Goal: Browse casually

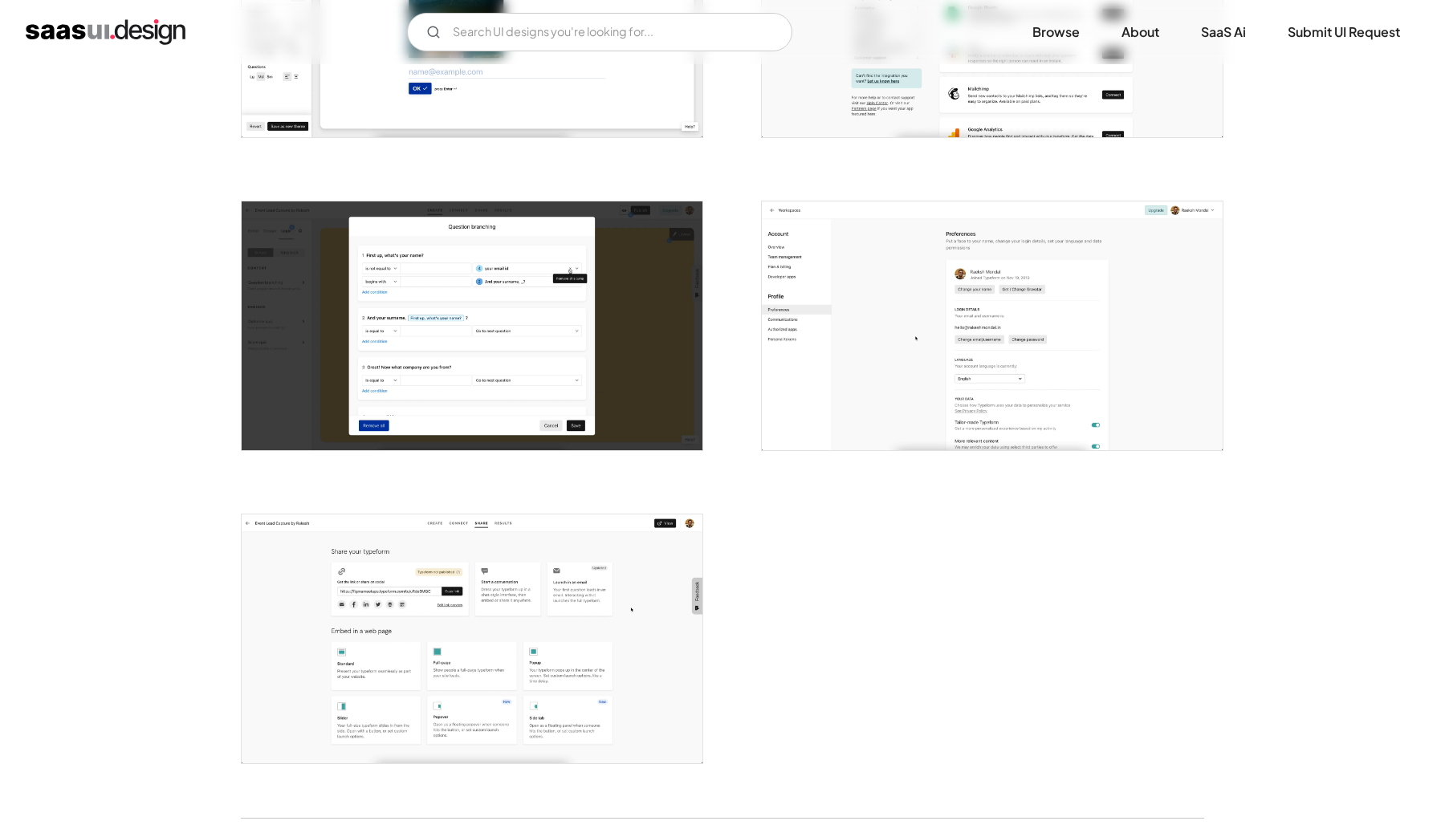
scroll to position [4126, 0]
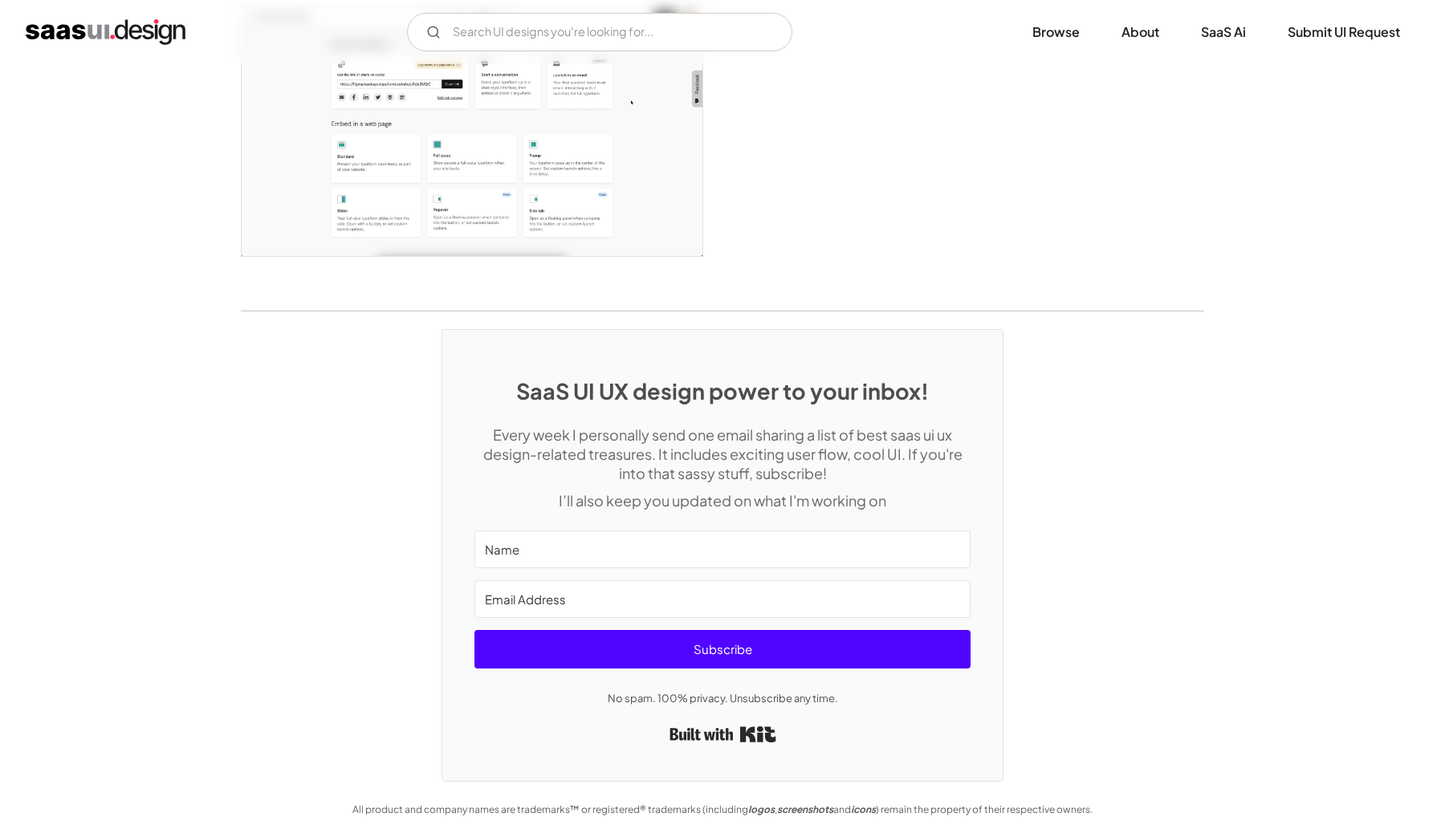
click at [104, 30] on img "home" at bounding box center [106, 32] width 160 height 26
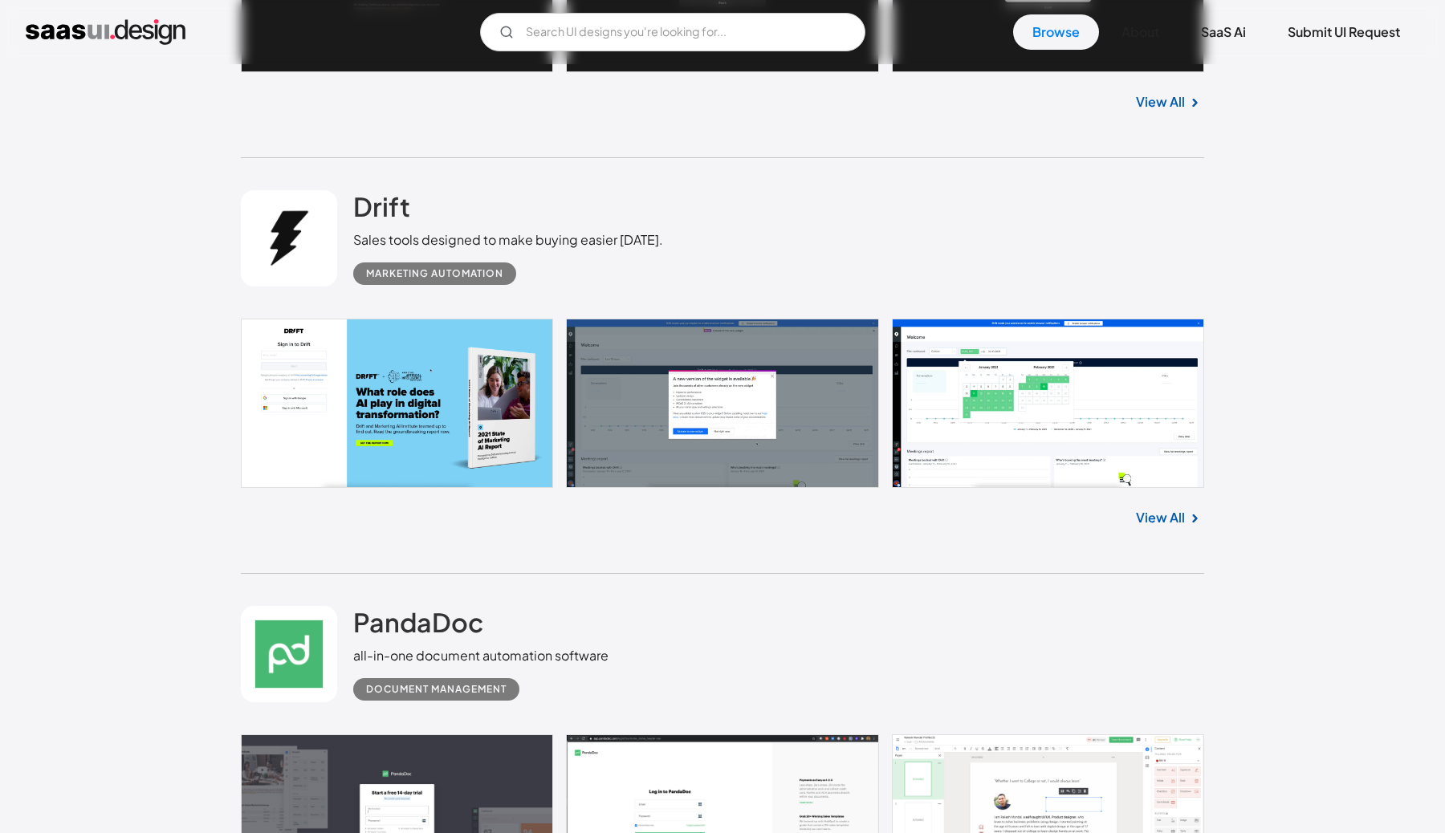
scroll to position [1716, 0]
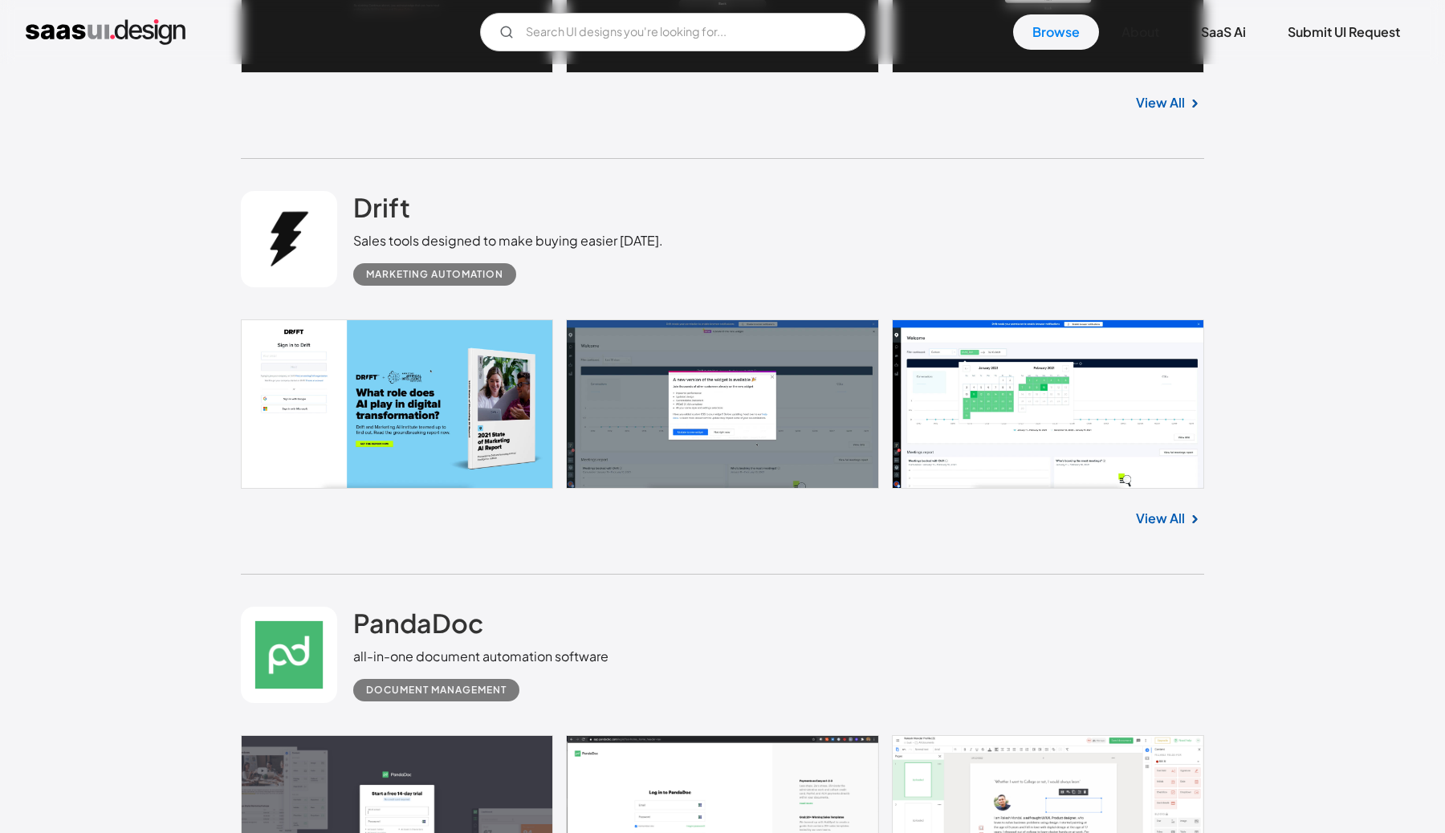
click at [1040, 412] on link at bounding box center [722, 404] width 963 height 169
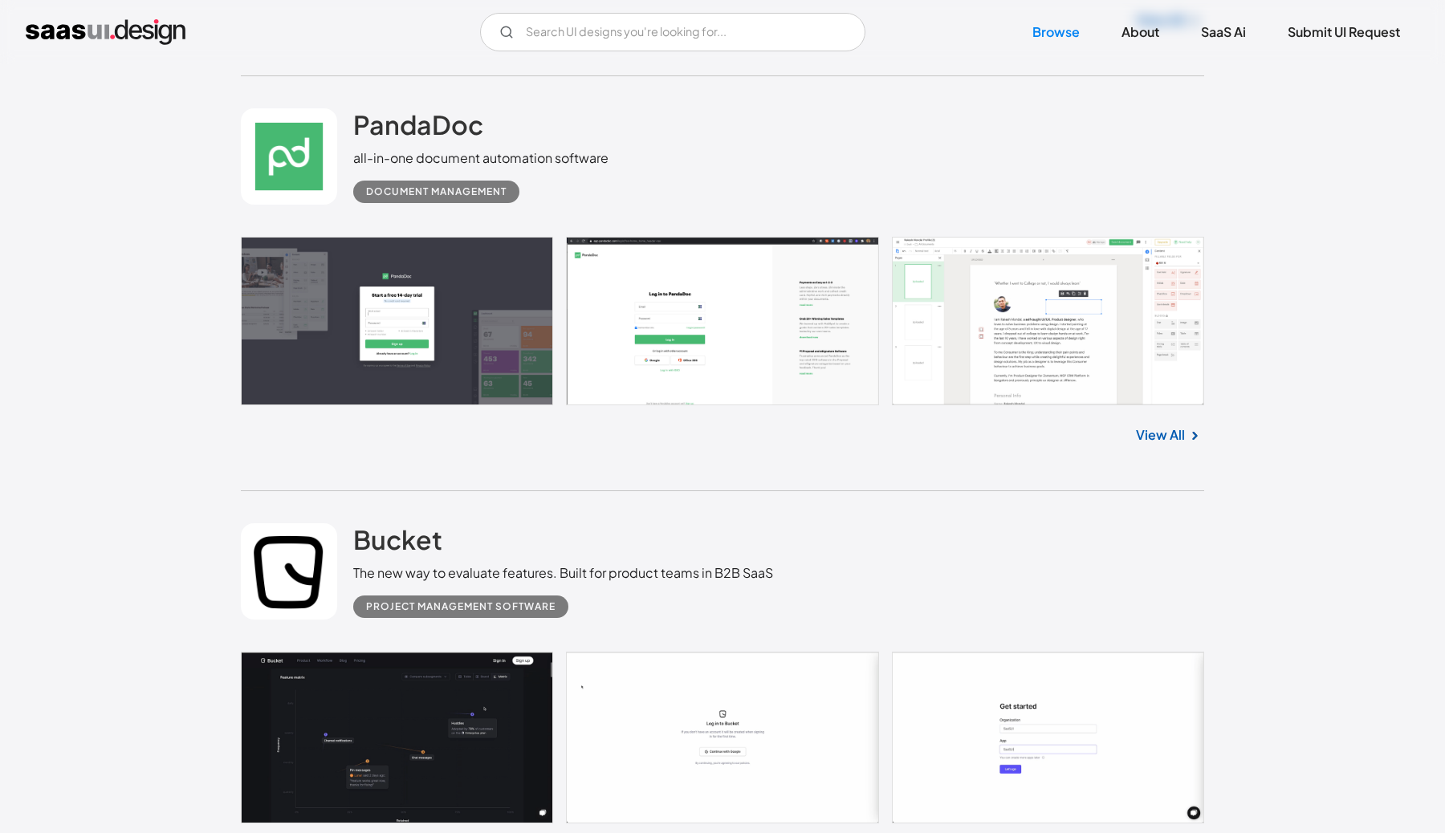
scroll to position [2226, 0]
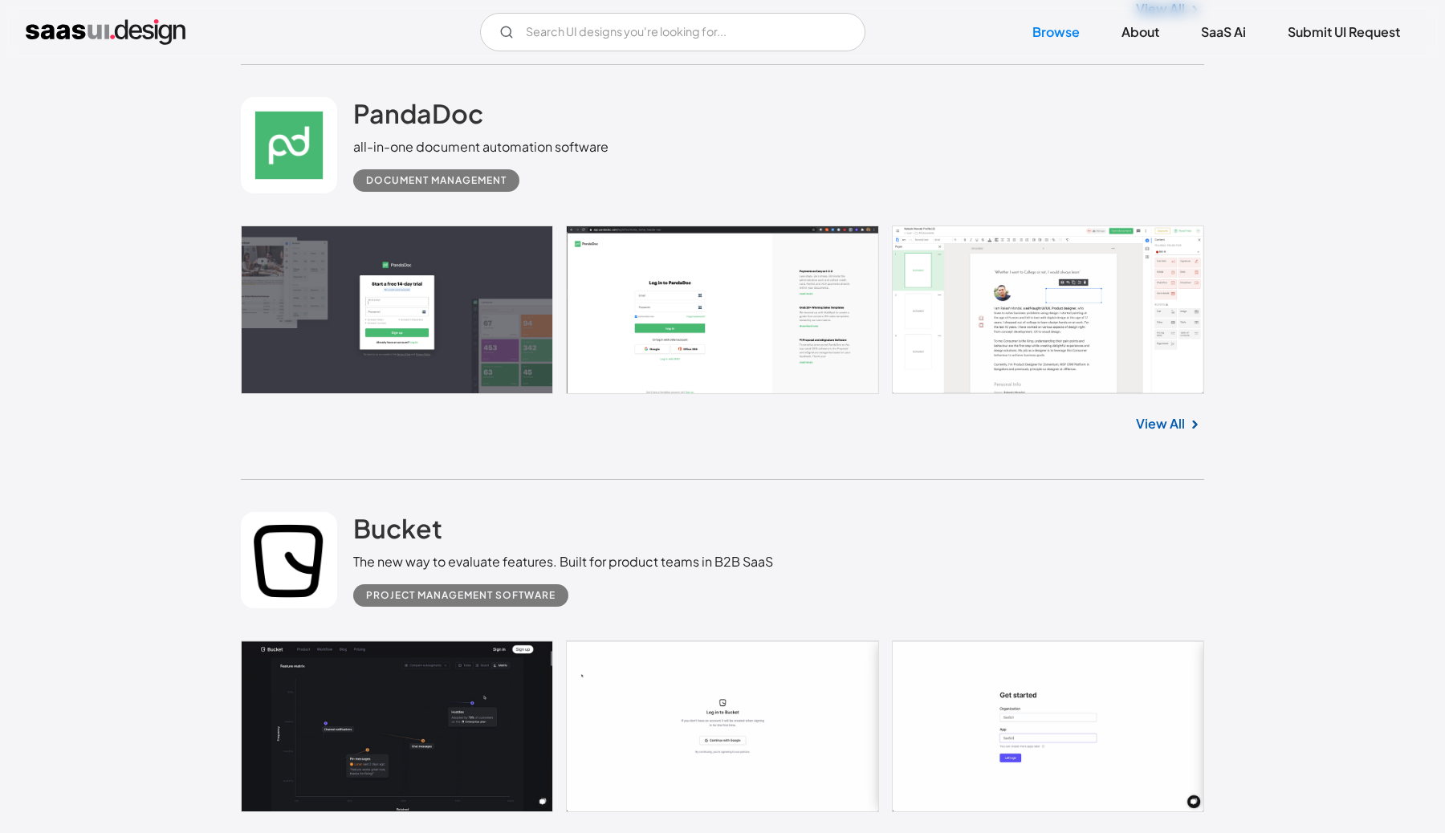
click at [1160, 326] on link at bounding box center [722, 310] width 963 height 169
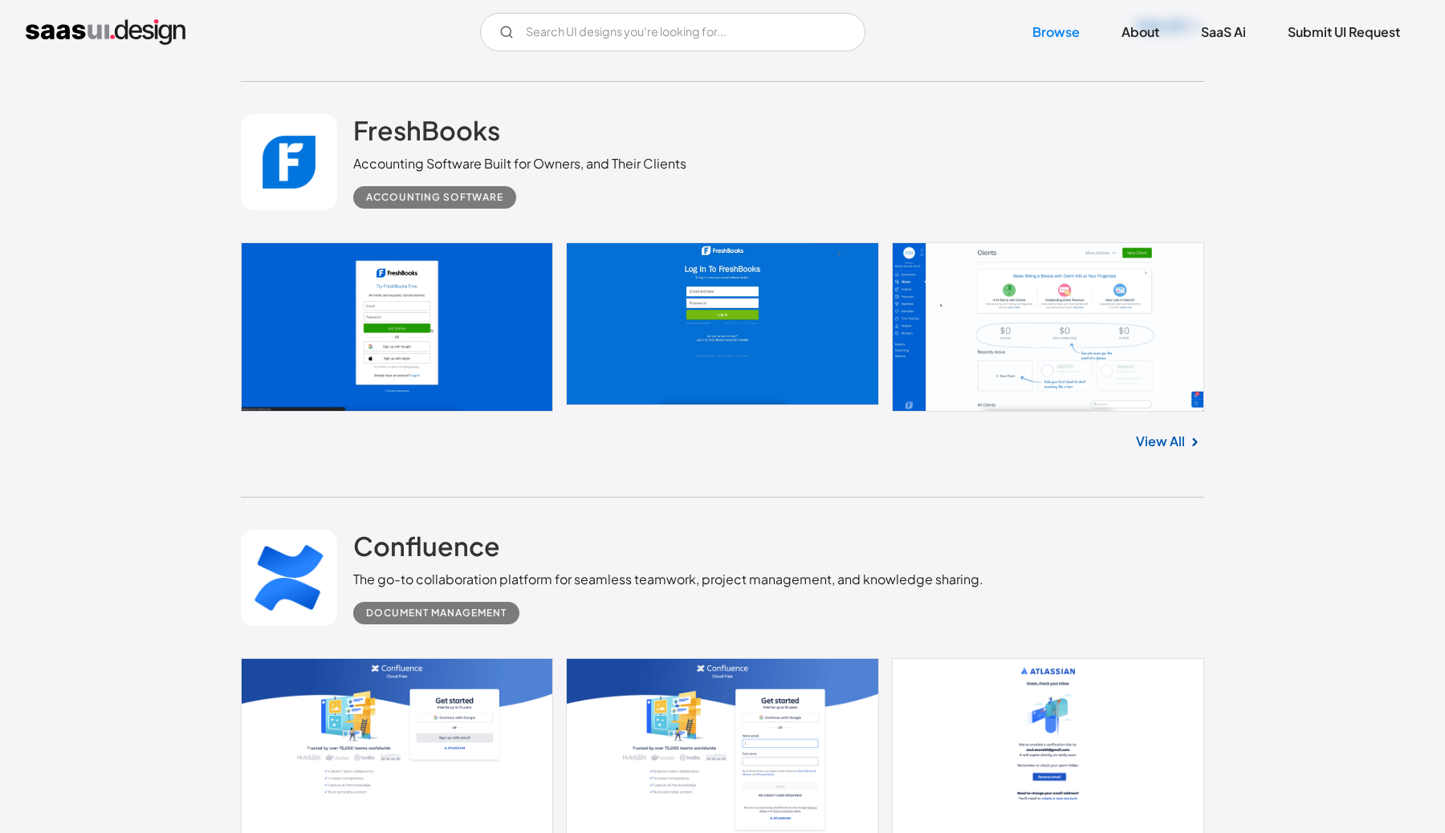
scroll to position [3135, 0]
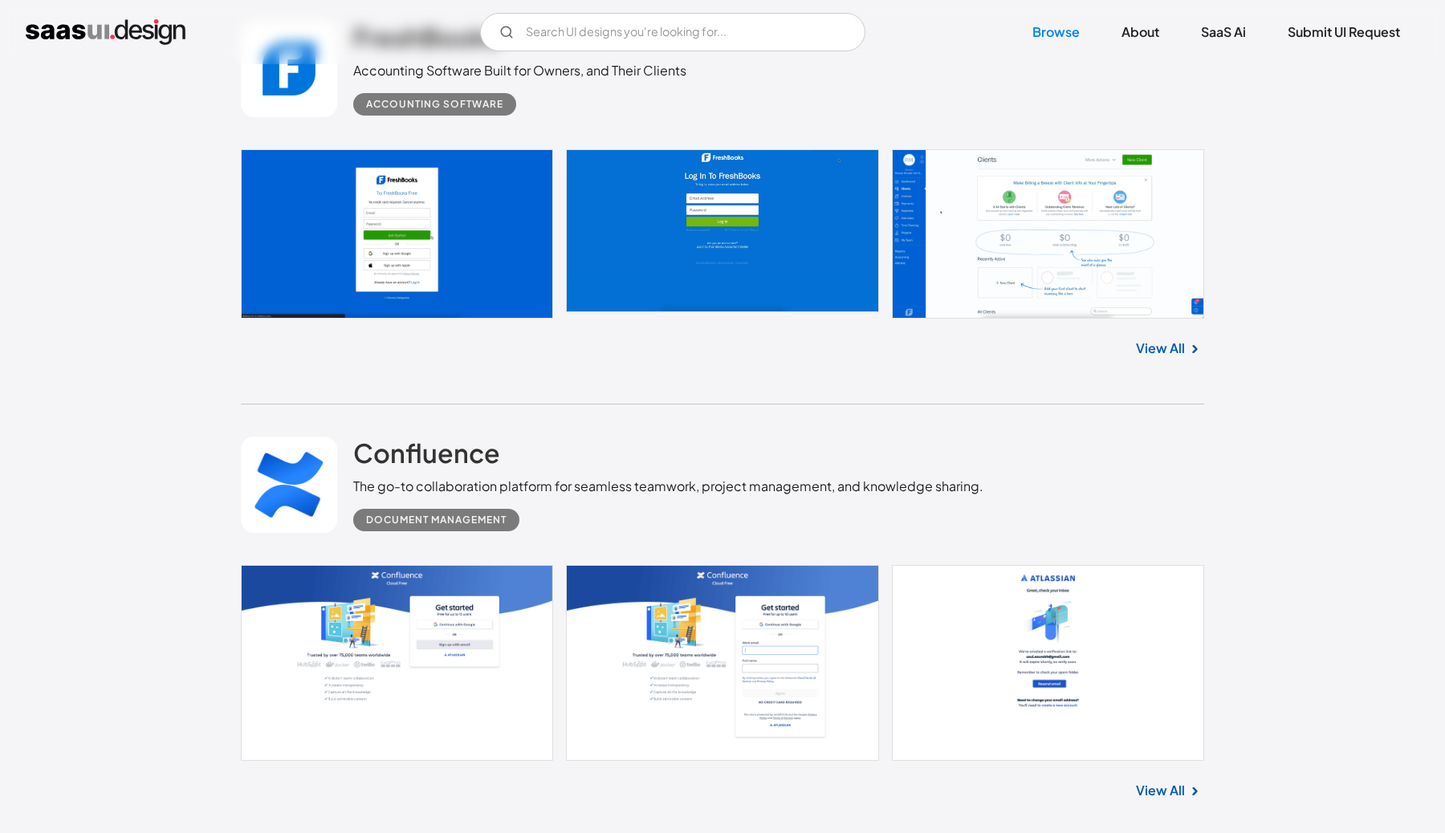
click at [1106, 239] on link at bounding box center [722, 233] width 963 height 169
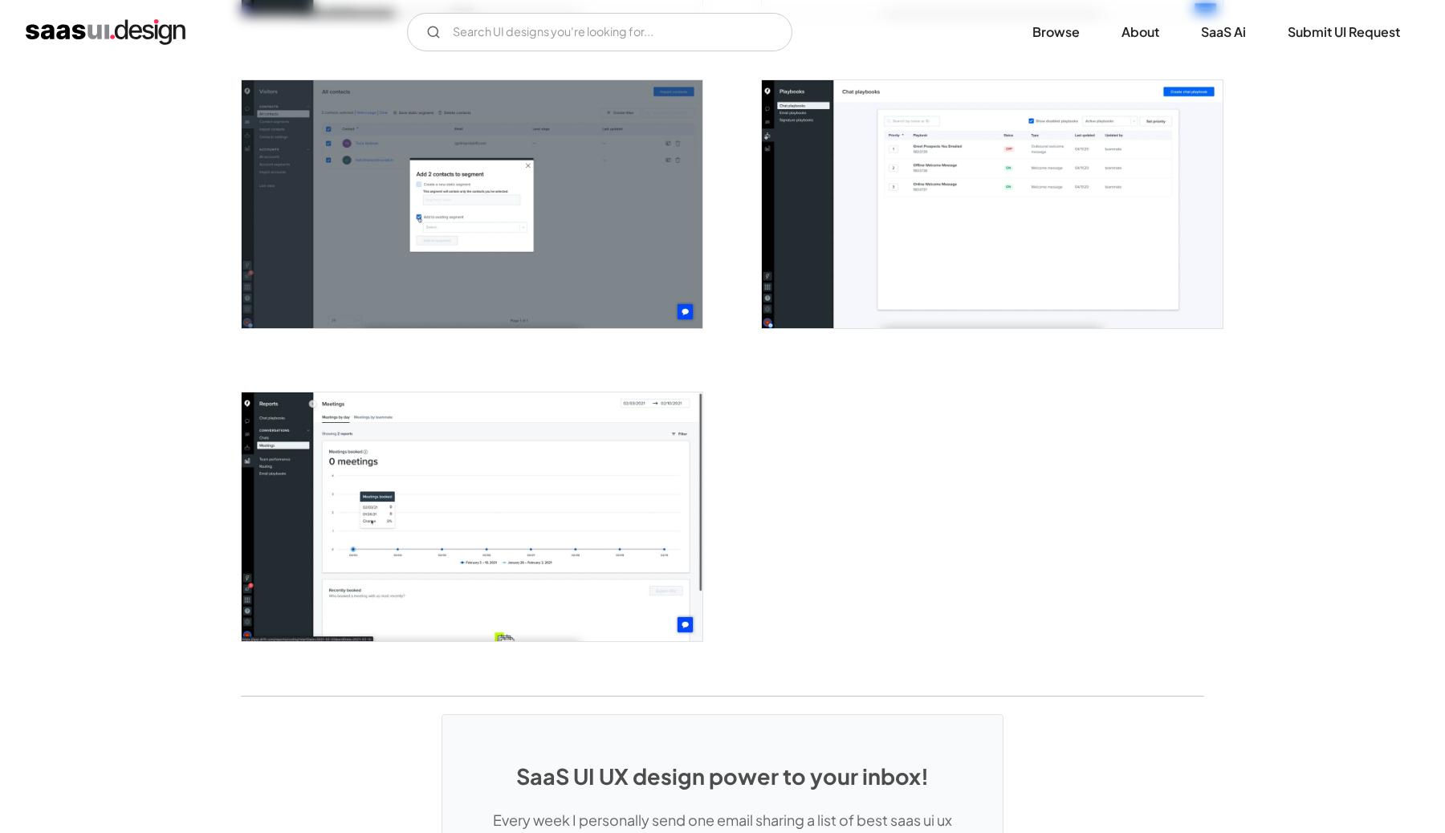
scroll to position [4120, 0]
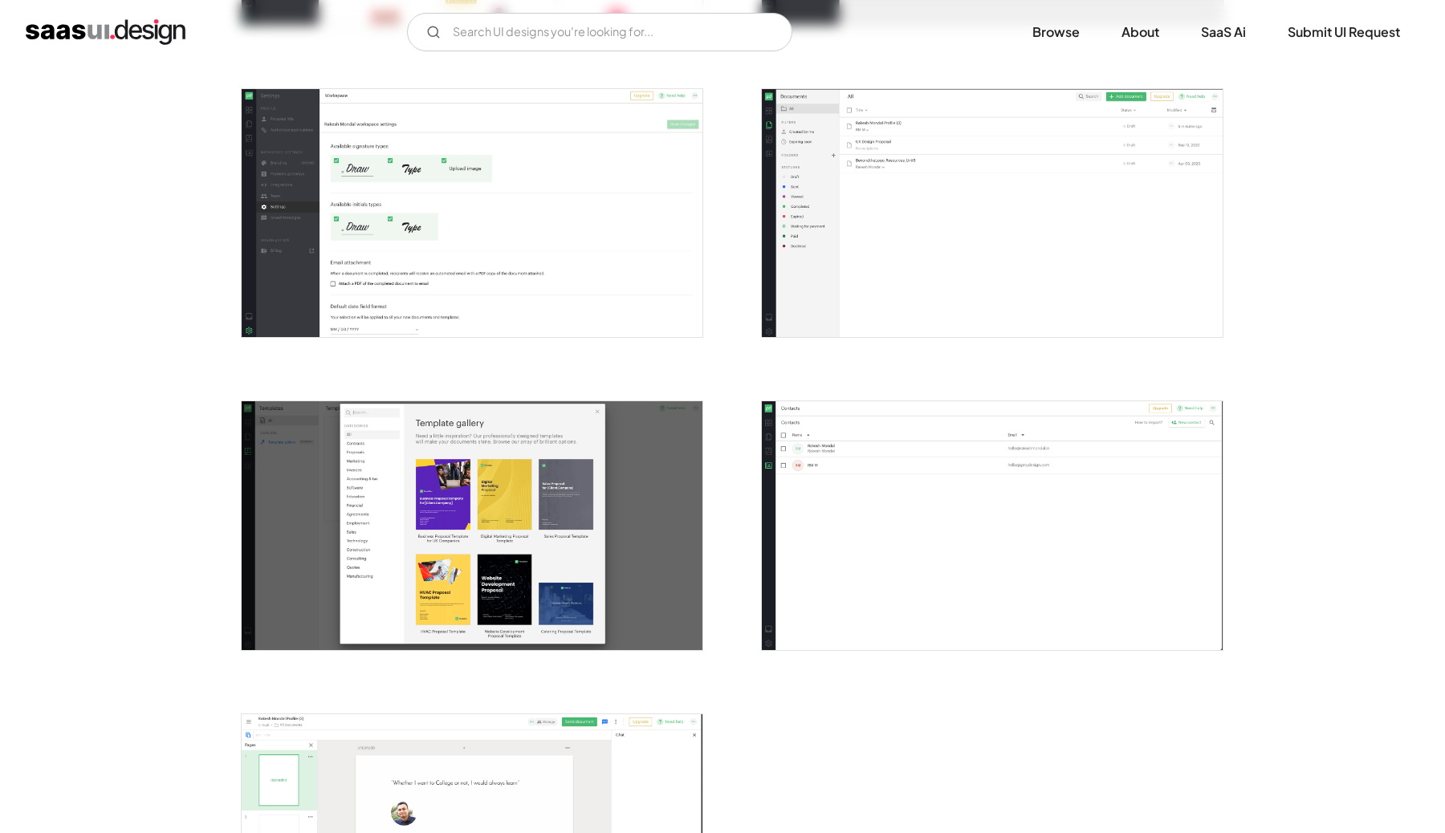
scroll to position [2996, 0]
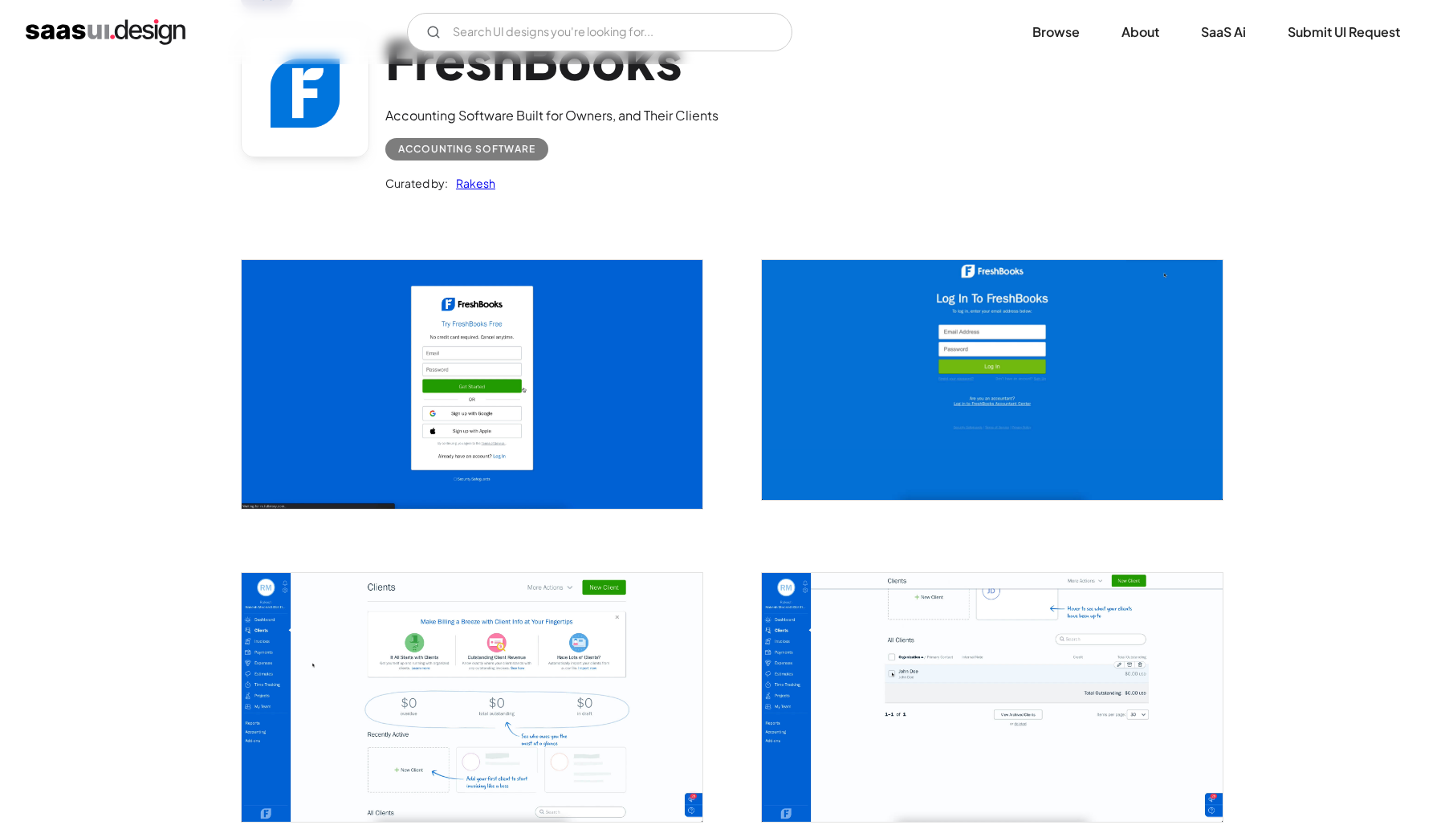
scroll to position [116, 0]
